Goal: Information Seeking & Learning: Learn about a topic

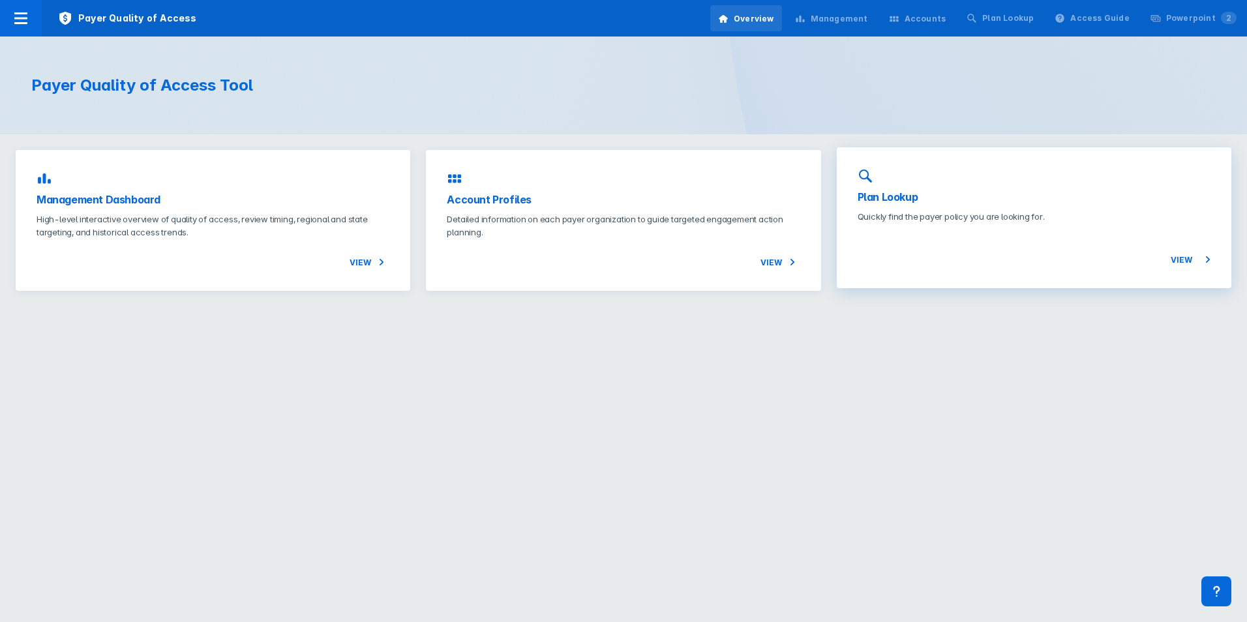
click at [947, 206] on div "Plan Lookup Quickly find the payer policy you are looking for. View" at bounding box center [1034, 217] width 395 height 141
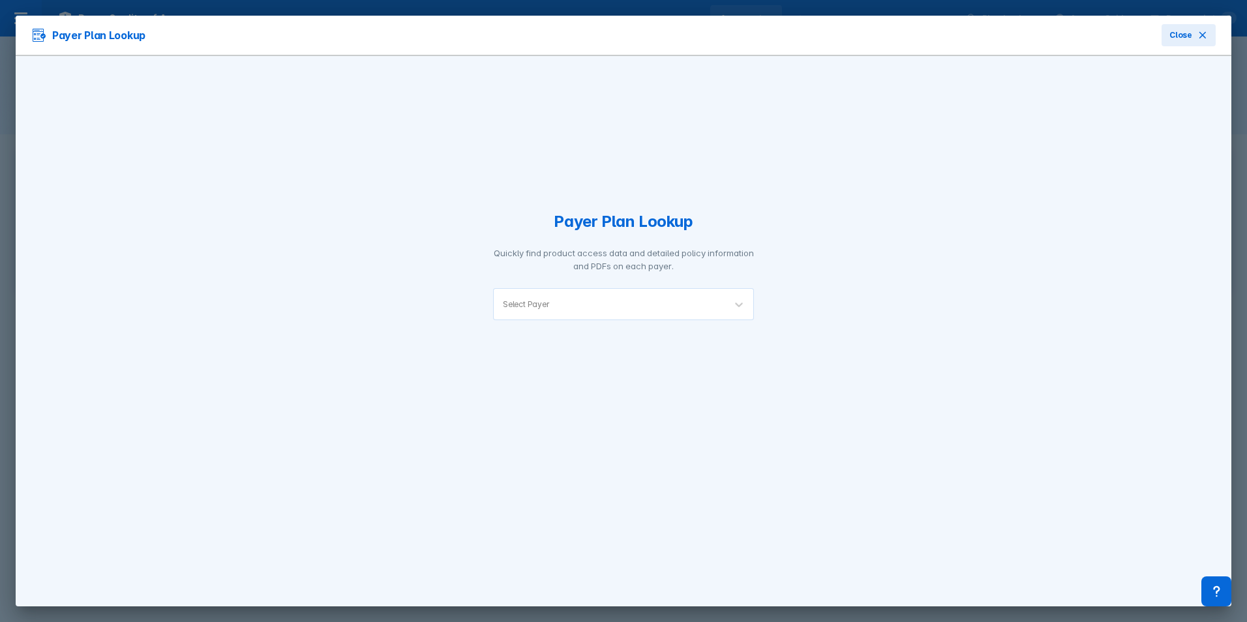
click at [667, 289] on div "Select Payer" at bounding box center [609, 304] width 231 height 31
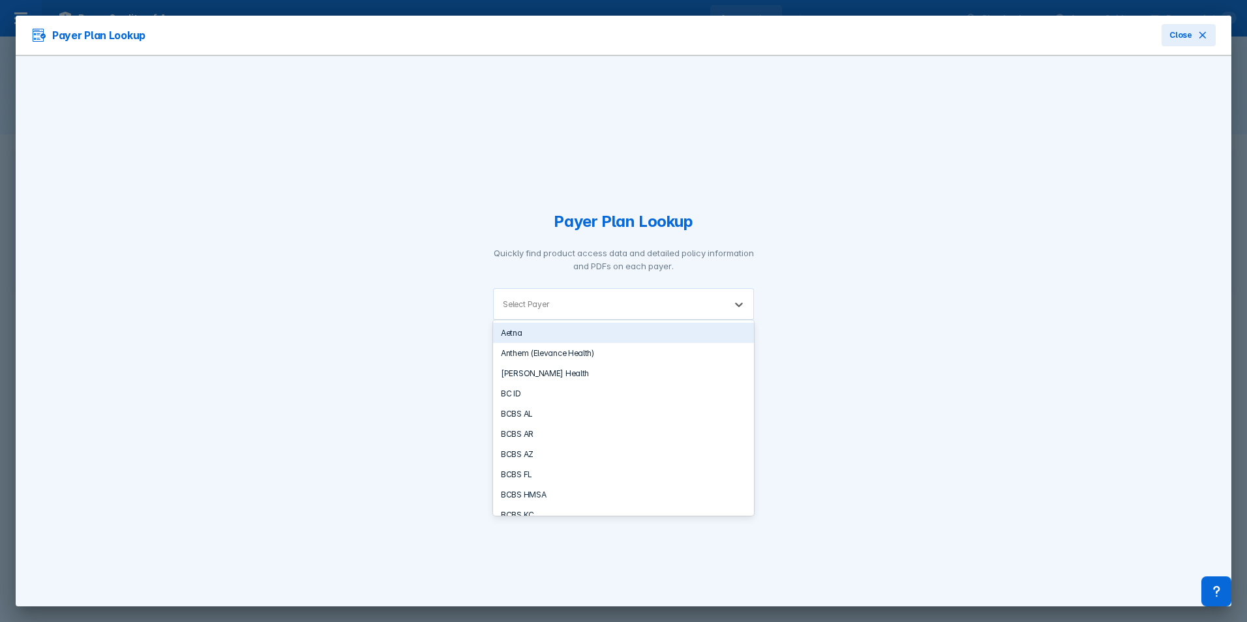
click at [667, 289] on div "Select Payer" at bounding box center [609, 304] width 231 height 31
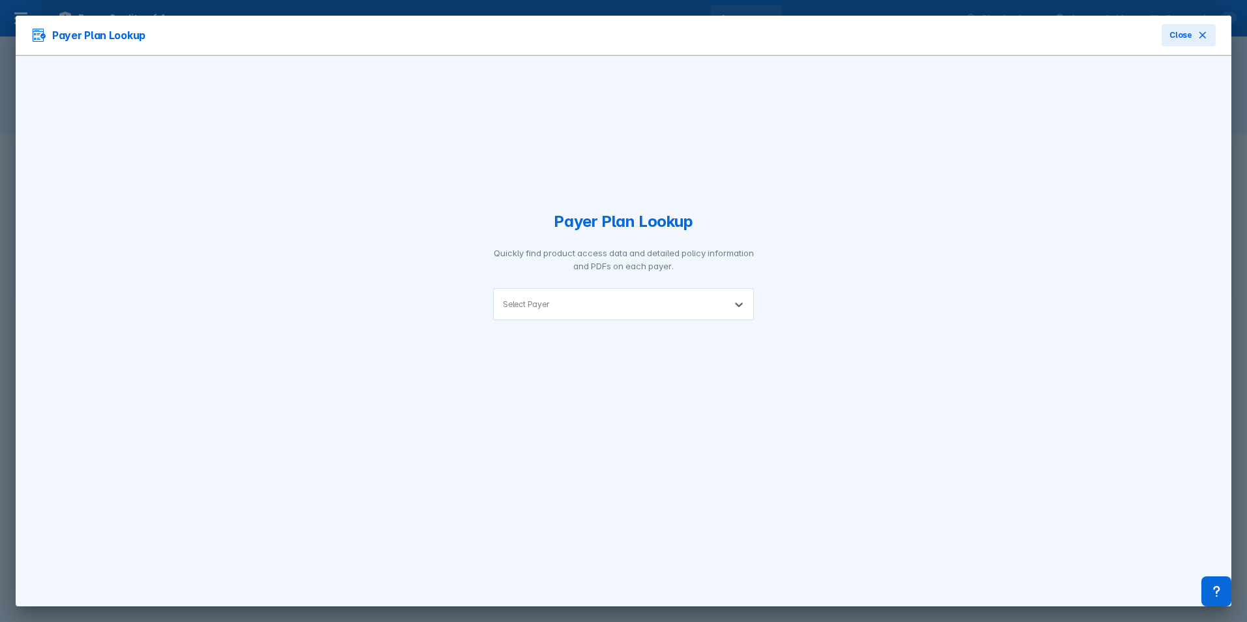
click at [649, 311] on div "Select Payer" at bounding box center [609, 304] width 231 height 31
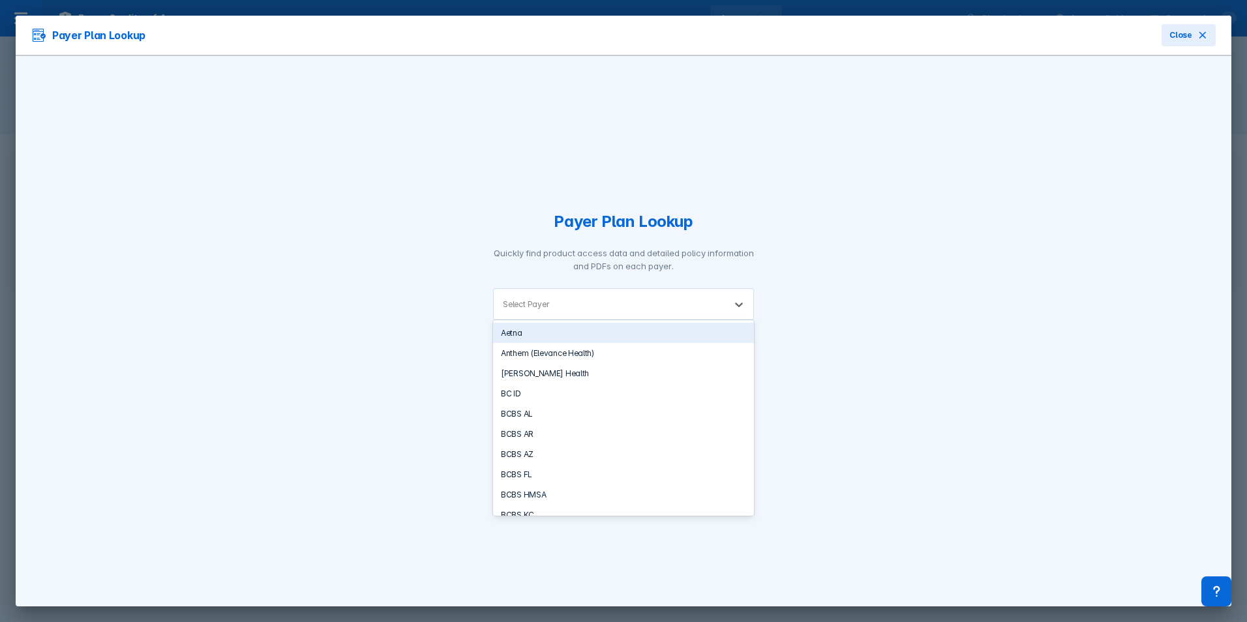
click at [649, 311] on div "Select Payer" at bounding box center [609, 304] width 231 height 31
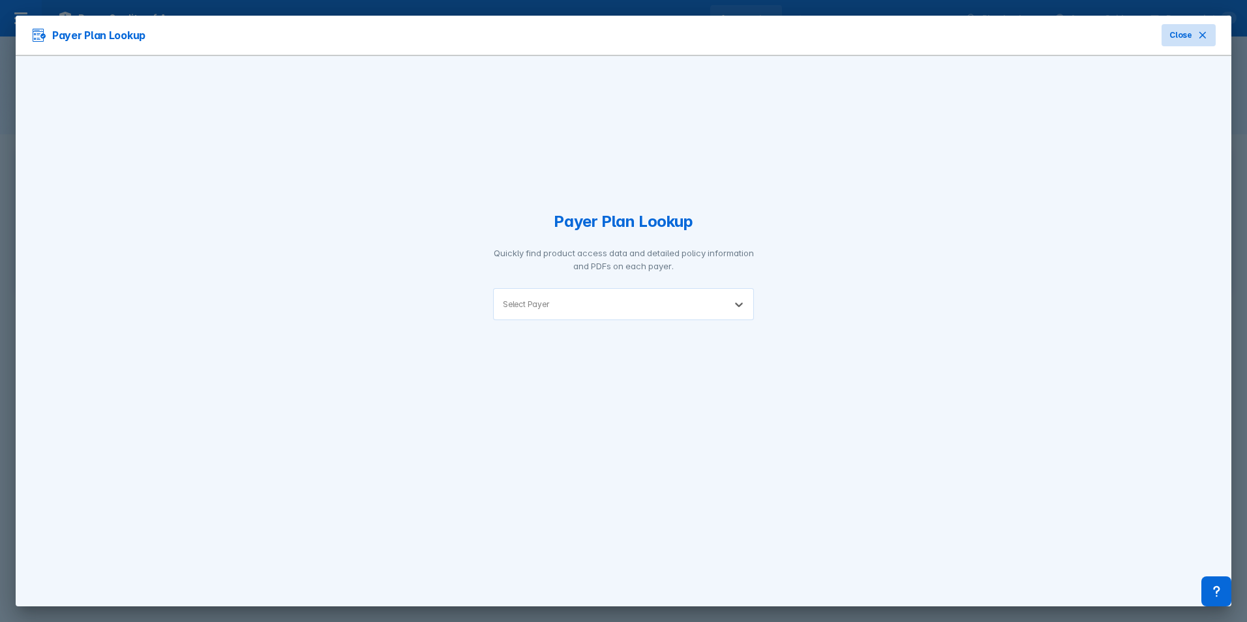
click at [1178, 27] on button "Close" at bounding box center [1189, 35] width 54 height 22
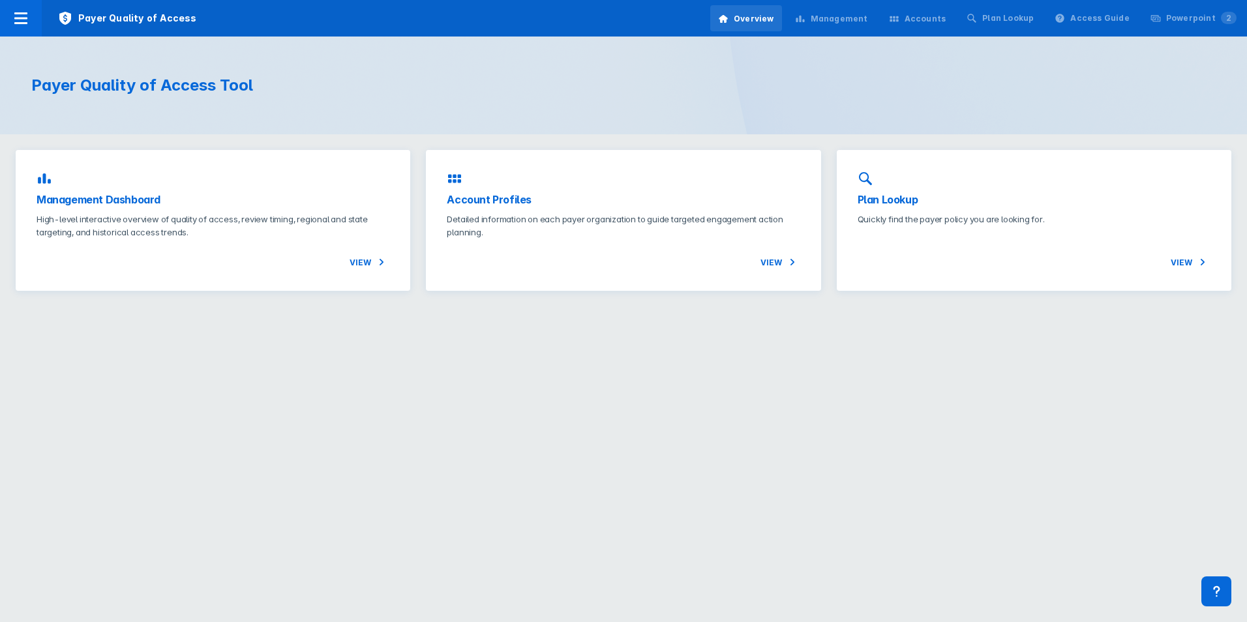
click at [926, 18] on div "Accounts" at bounding box center [926, 19] width 42 height 12
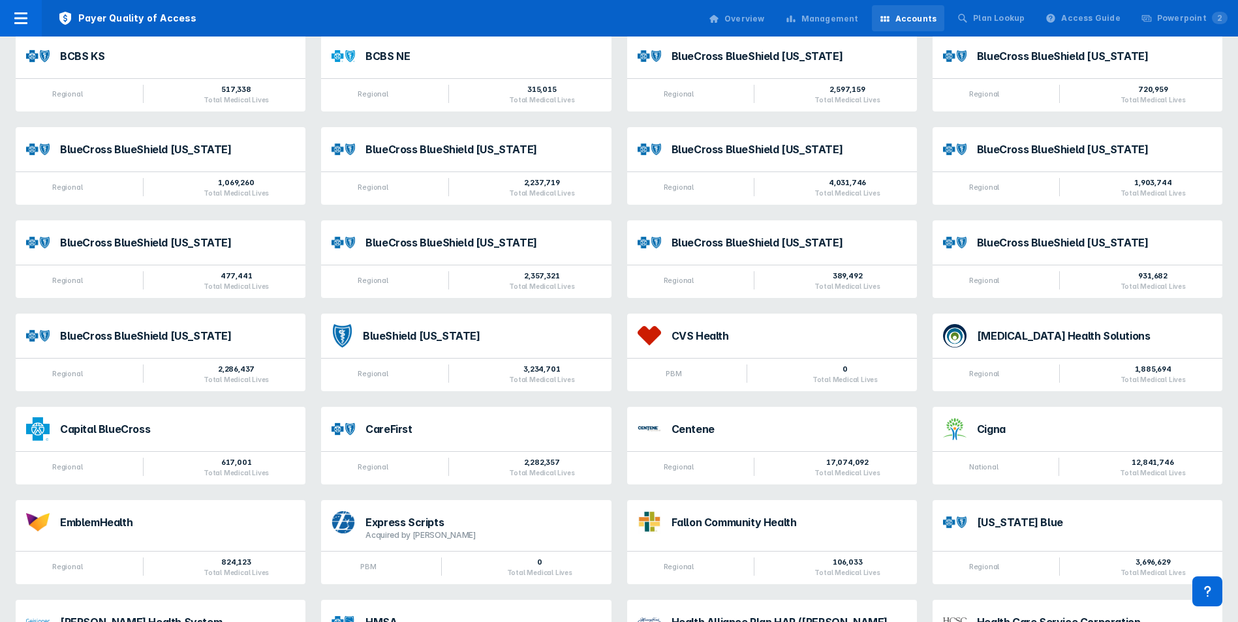
scroll to position [261, 0]
click at [780, 424] on div "Centene" at bounding box center [788, 427] width 235 height 10
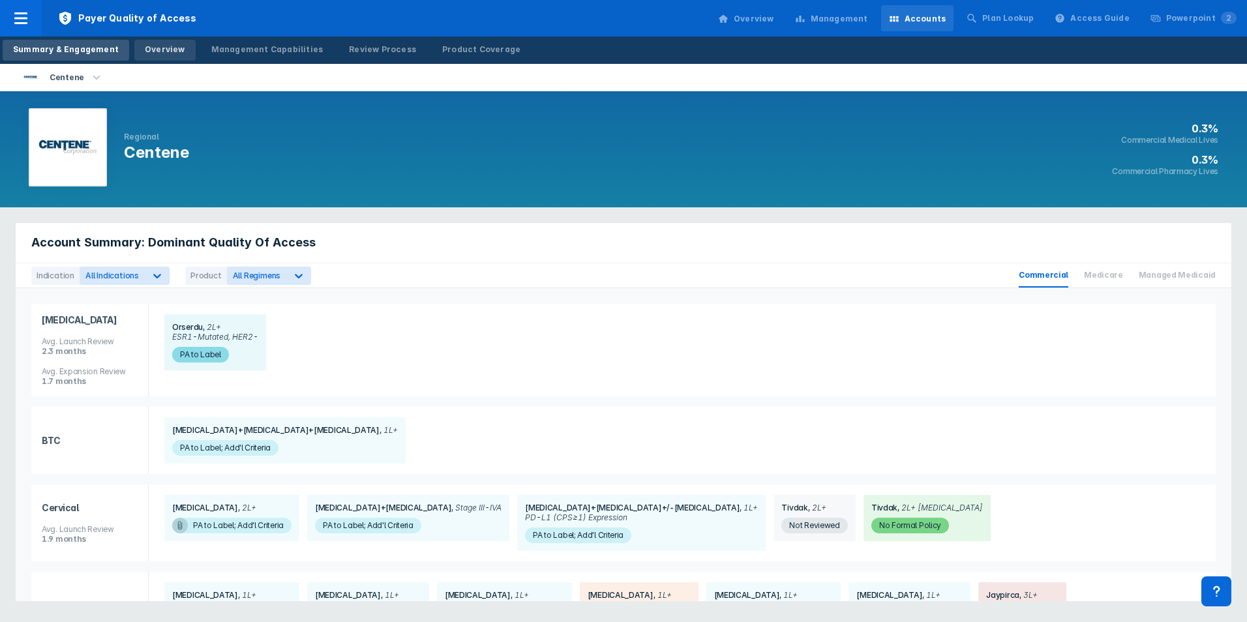
click at [173, 53] on div "Overview" at bounding box center [165, 50] width 40 height 12
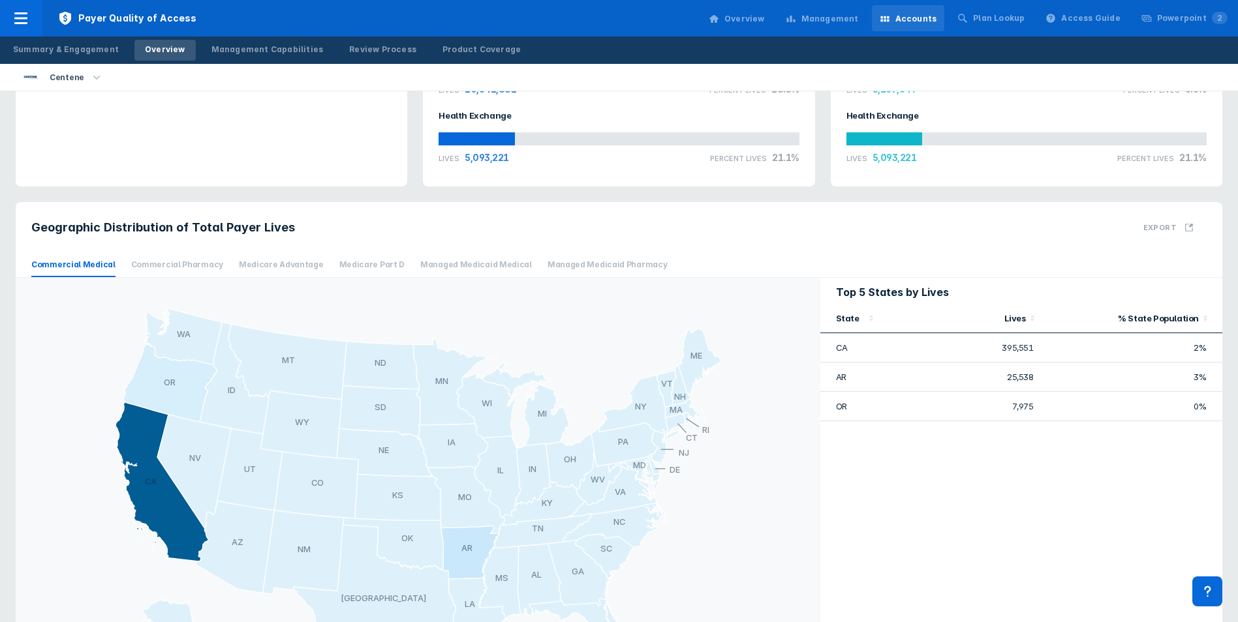
scroll to position [391, 0]
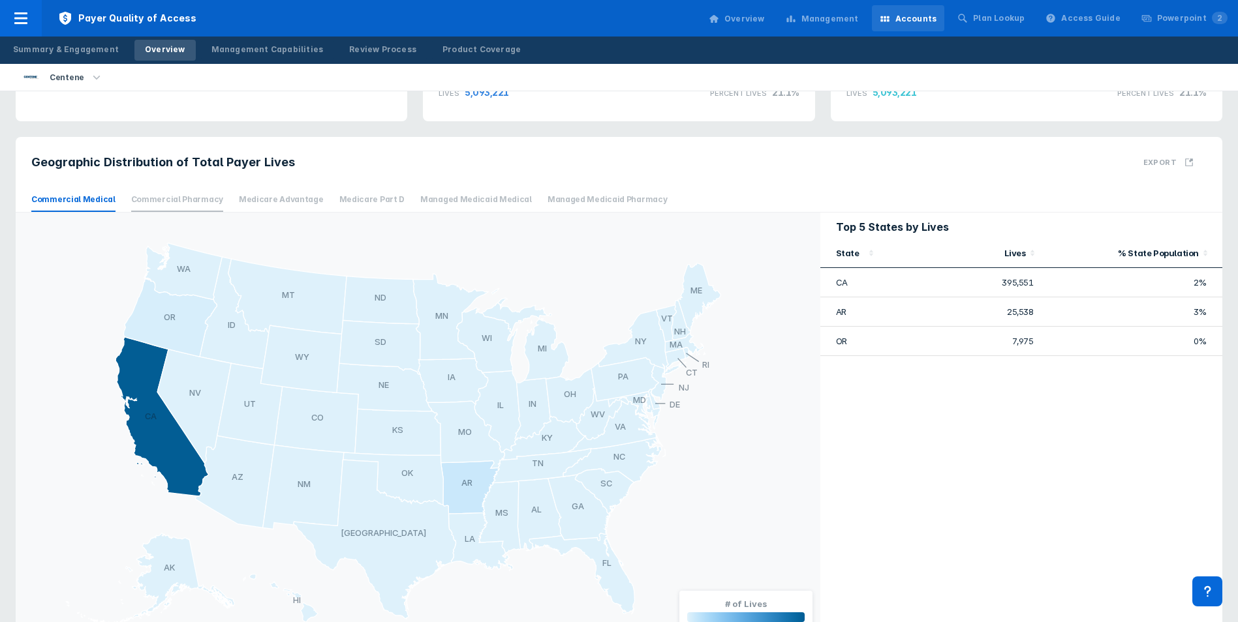
click at [134, 198] on span "Commercial Pharmacy" at bounding box center [177, 200] width 92 height 24
click at [87, 202] on span "Commercial Medical" at bounding box center [73, 200] width 84 height 24
drag, startPoint x: 87, startPoint y: 202, endPoint x: 188, endPoint y: 193, distance: 101.5
click at [188, 193] on span "Commercial Pharmacy" at bounding box center [177, 200] width 92 height 24
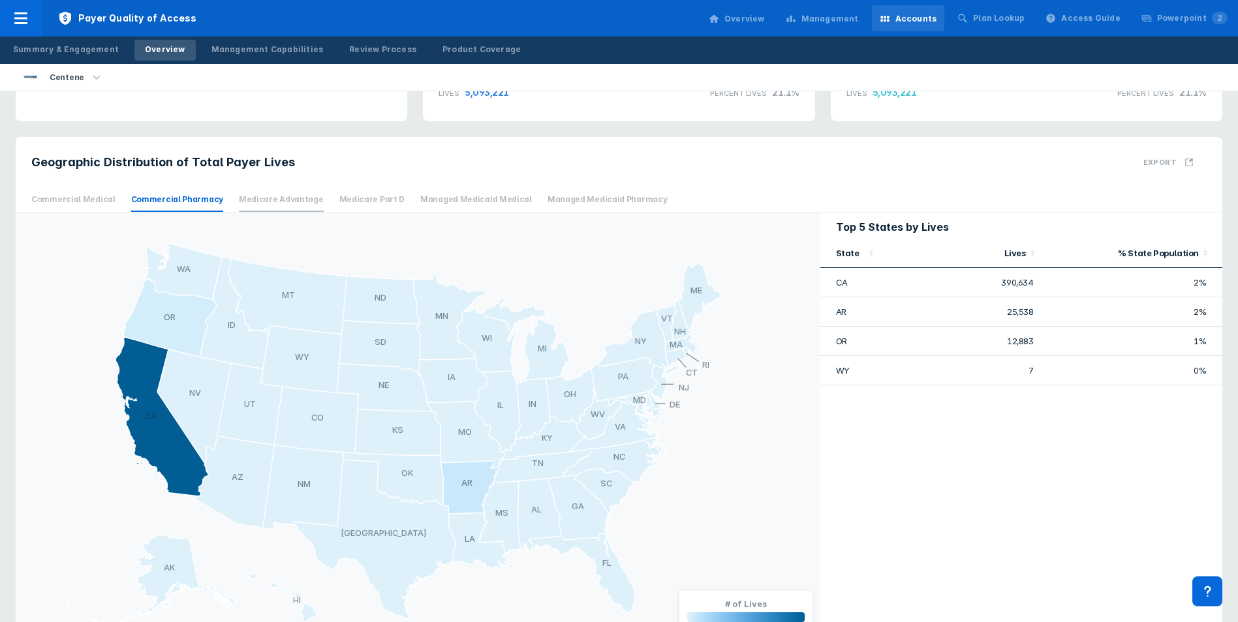
click at [290, 191] on span "Medicare Advantage" at bounding box center [281, 200] width 85 height 24
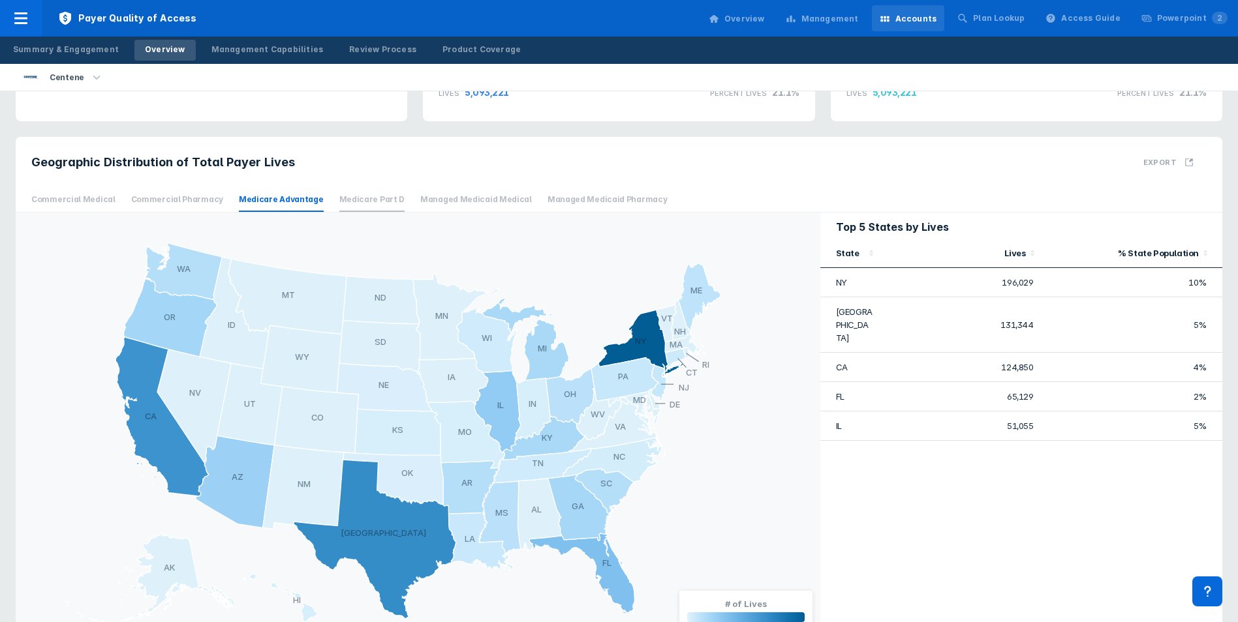
drag, startPoint x: 290, startPoint y: 191, endPoint x: 355, endPoint y: 203, distance: 66.4
click at [355, 203] on span "Medicare Part D" at bounding box center [372, 200] width 66 height 24
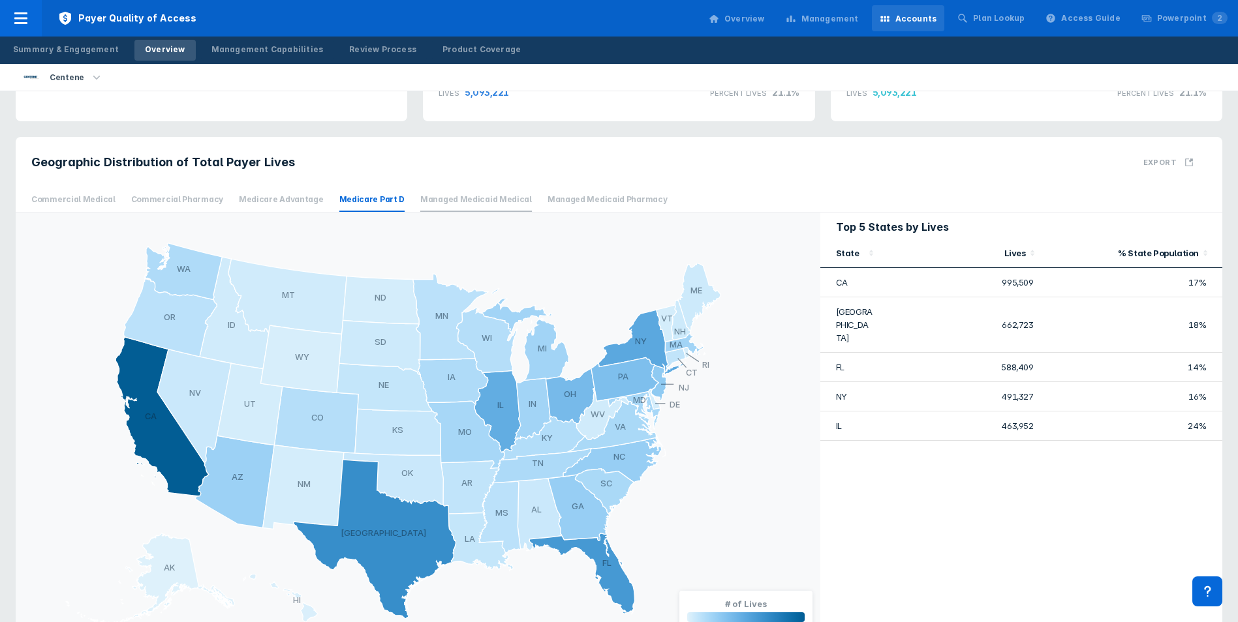
click at [436, 200] on span "Managed Medicaid Medical" at bounding box center [476, 200] width 112 height 24
